Goal: Information Seeking & Learning: Find specific page/section

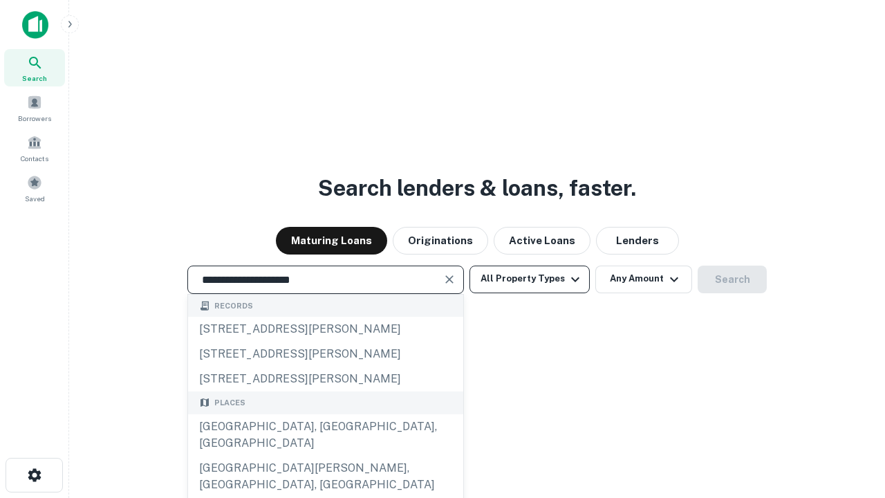
click at [325, 456] on div "[GEOGRAPHIC_DATA], [GEOGRAPHIC_DATA], [GEOGRAPHIC_DATA]" at bounding box center [325, 434] width 275 height 41
type input "**********"
click at [530, 279] on button "All Property Types" at bounding box center [530, 280] width 120 height 28
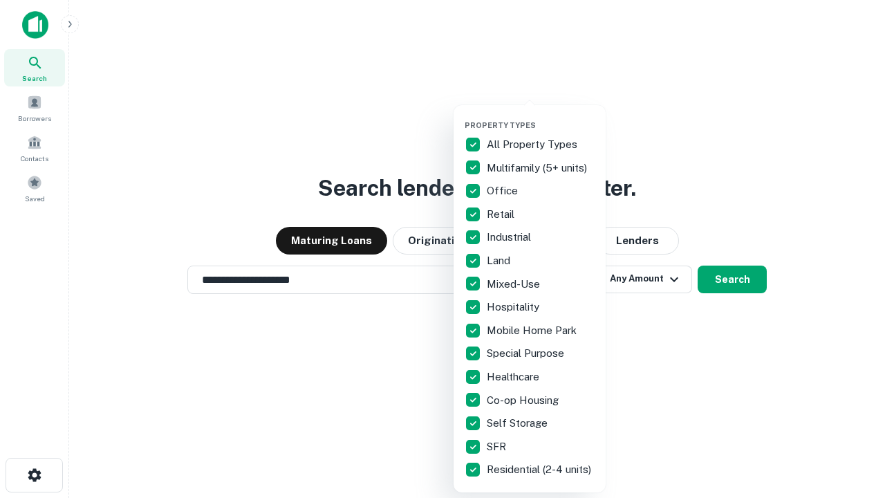
click at [541, 116] on button "button" at bounding box center [541, 116] width 152 height 1
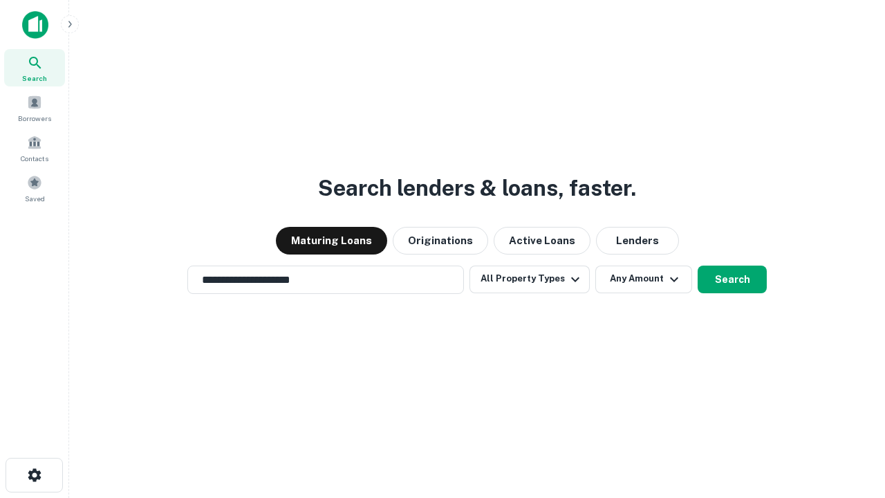
scroll to position [21, 0]
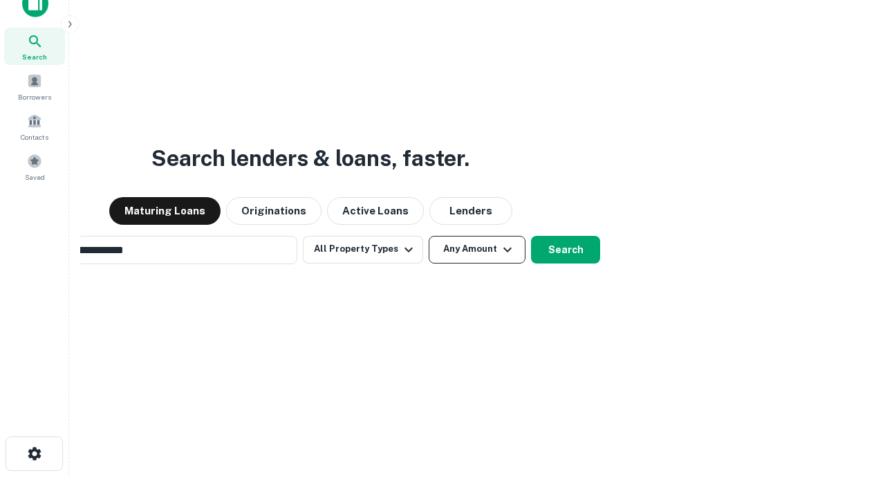
click at [429, 236] on button "Any Amount" at bounding box center [477, 250] width 97 height 28
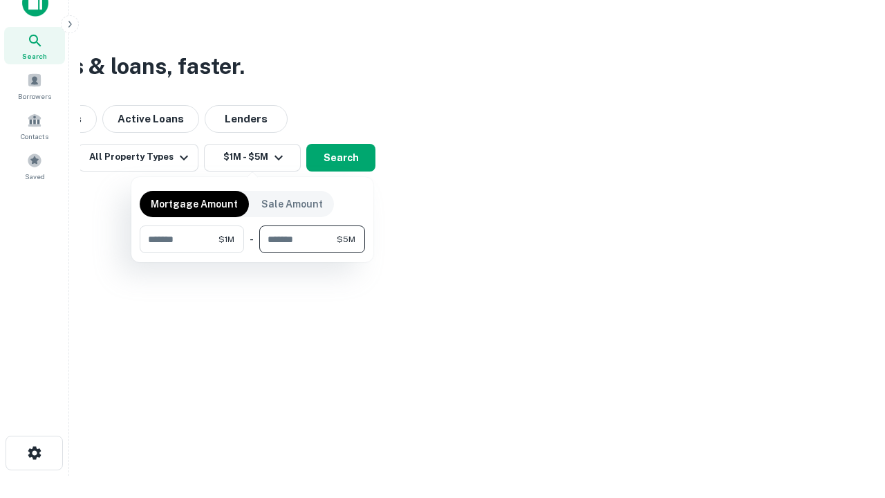
type input "*******"
click at [252, 253] on button "button" at bounding box center [252, 253] width 225 height 1
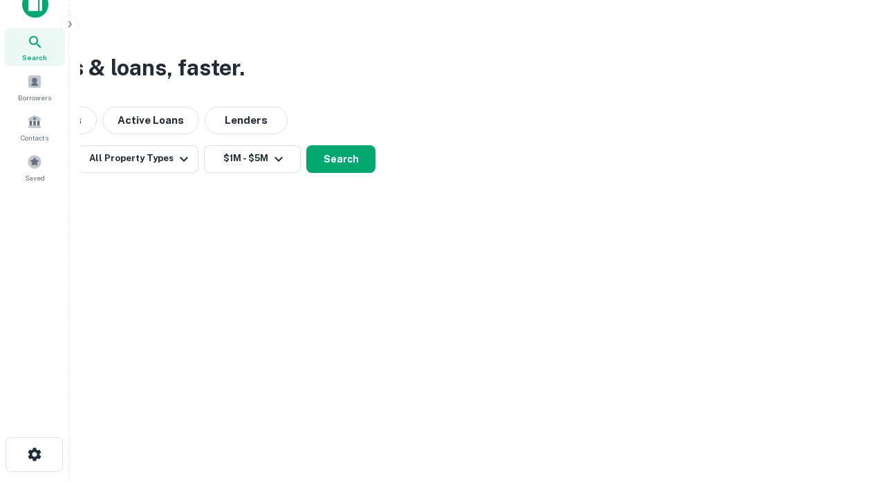
scroll to position [8, 255]
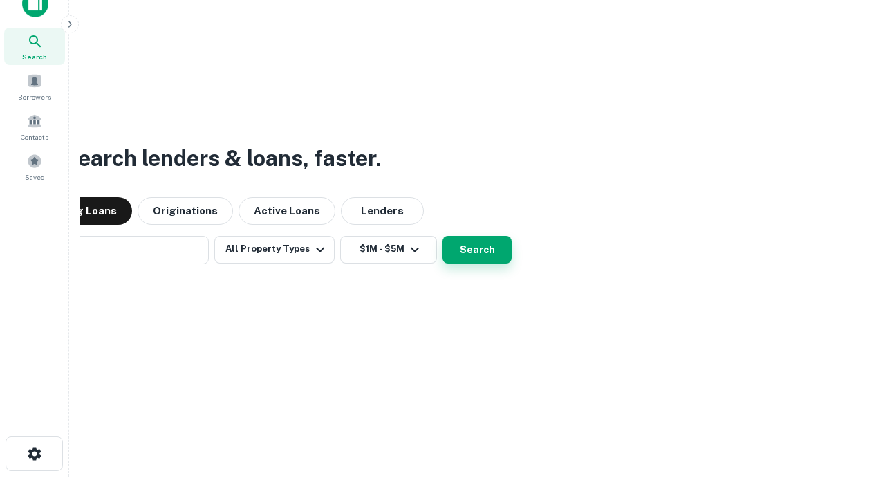
click at [443, 236] on button "Search" at bounding box center [477, 250] width 69 height 28
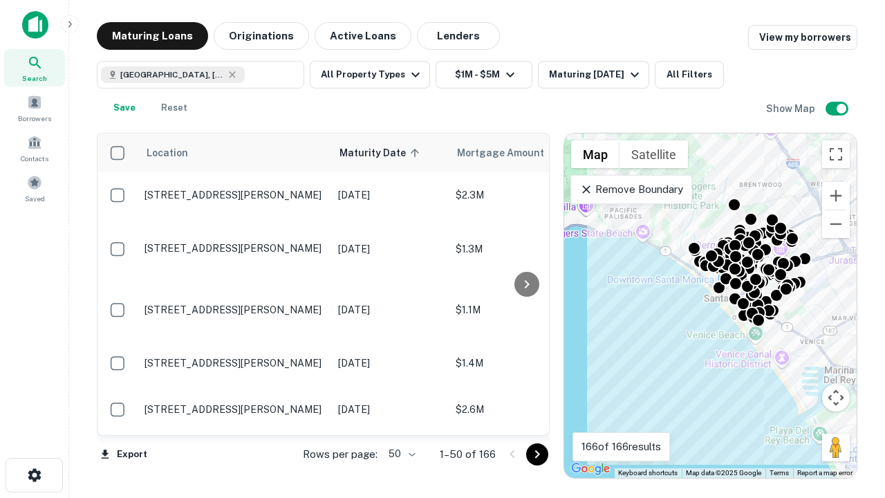
click at [400, 454] on body "Search Borrowers Contacts Saved Maturing Loans Originations Active Loans Lender…" at bounding box center [442, 249] width 885 height 498
click at [400, 419] on li "25" at bounding box center [400, 419] width 40 height 25
